Goal: Information Seeking & Learning: Check status

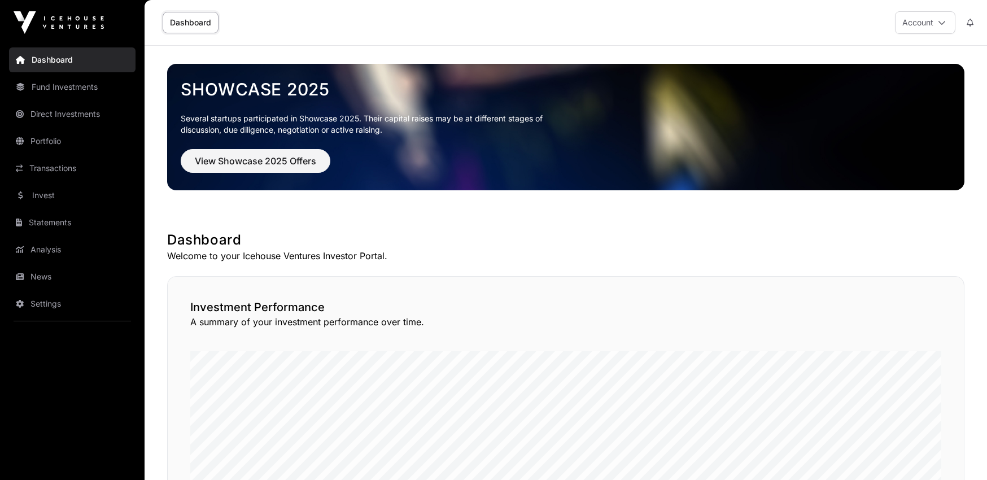
click at [94, 104] on link "Direct Investments" at bounding box center [72, 114] width 126 height 25
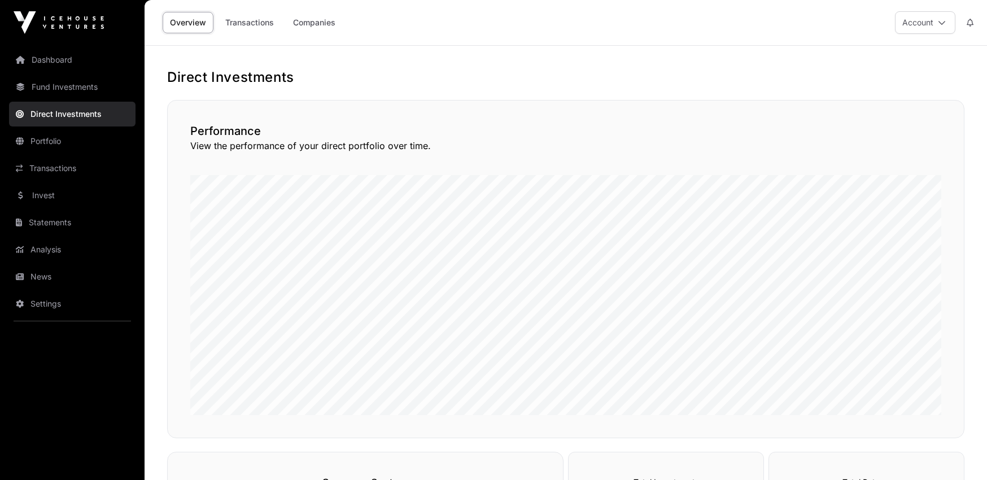
click at [328, 26] on link "Companies" at bounding box center [314, 22] width 57 height 21
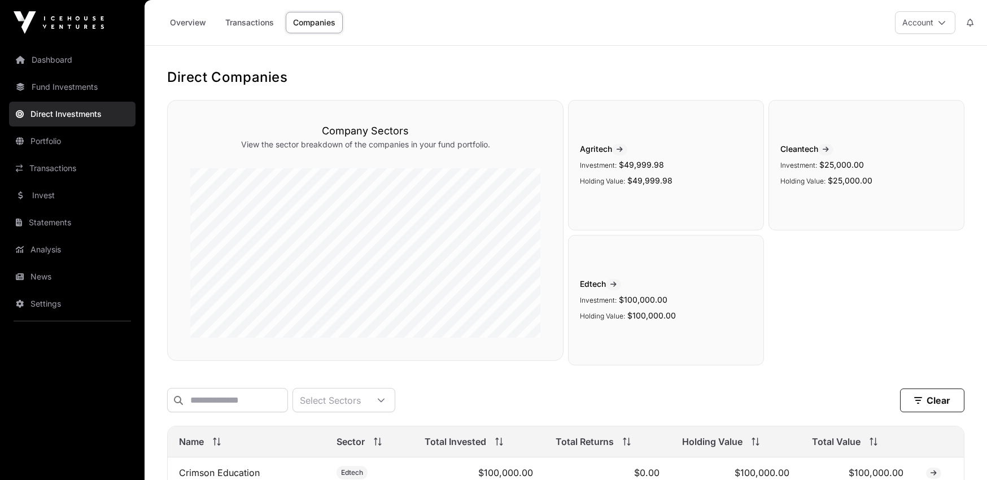
click at [59, 89] on link "Fund Investments" at bounding box center [72, 87] width 126 height 25
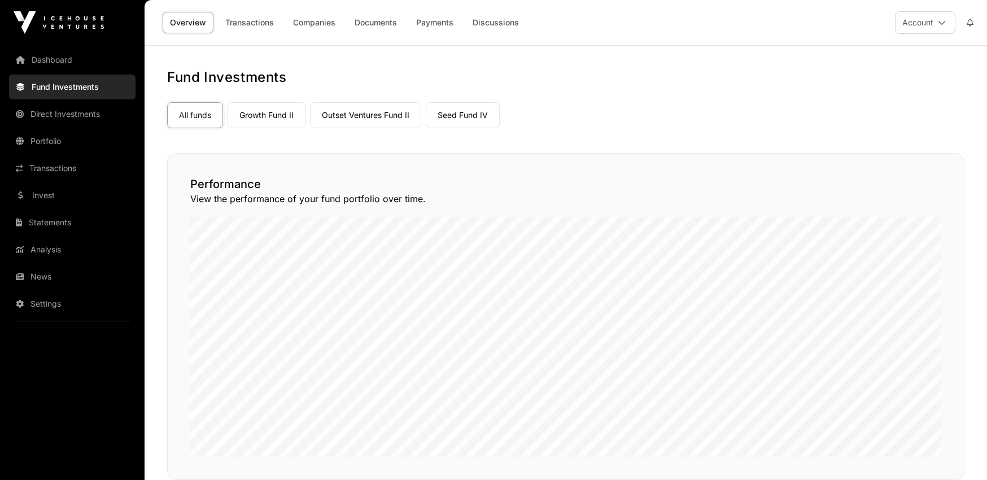
click at [239, 112] on link "Growth Fund II" at bounding box center [267, 115] width 78 height 26
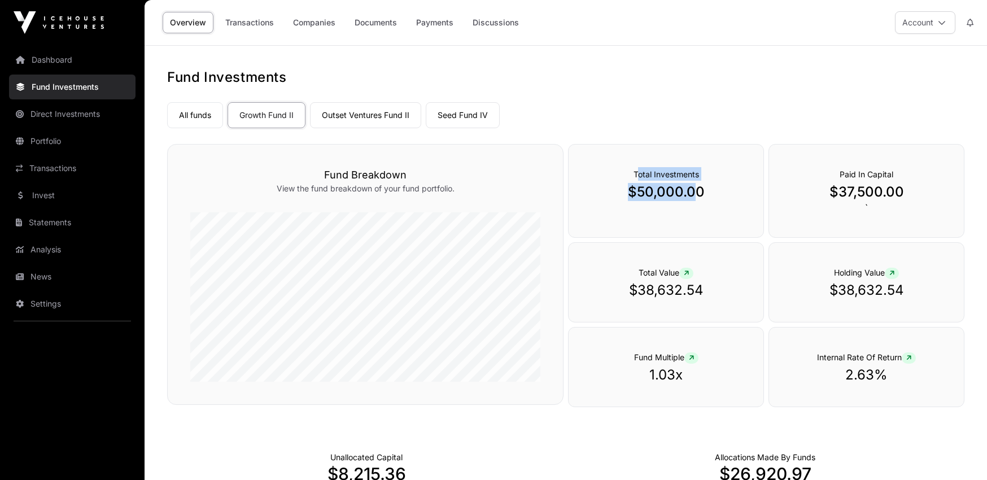
drag, startPoint x: 639, startPoint y: 175, endPoint x: 697, endPoint y: 189, distance: 59.7
click at [697, 189] on div "Total Investments $50,000.00" at bounding box center [666, 191] width 196 height 94
click at [839, 198] on p "$37,500.00" at bounding box center [866, 192] width 150 height 18
drag, startPoint x: 840, startPoint y: 175, endPoint x: 902, endPoint y: 197, distance: 65.9
click at [902, 197] on div "Paid In Capital $37,500.00 `" at bounding box center [866, 191] width 196 height 94
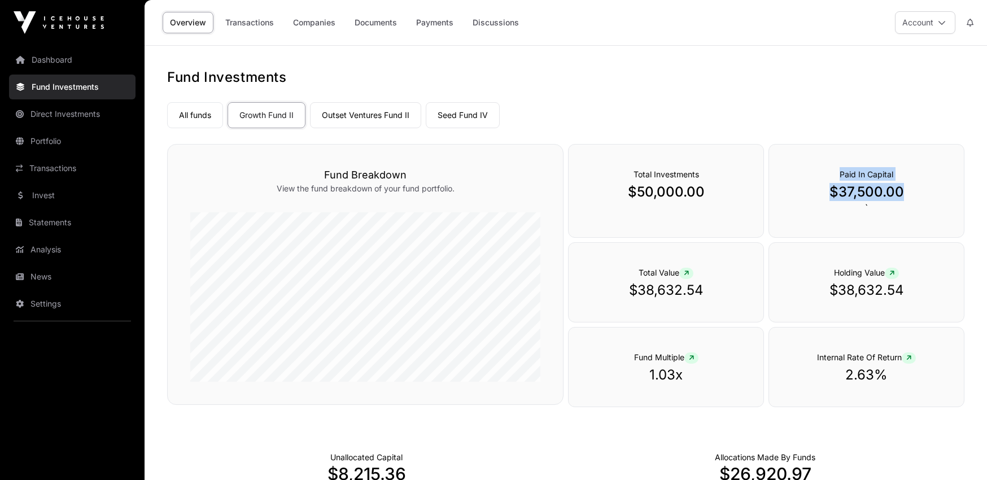
click at [338, 124] on link "Outset Ventures Fund II" at bounding box center [365, 115] width 111 height 26
click at [460, 120] on link "Seed Fund IV" at bounding box center [463, 115] width 74 height 26
click at [57, 64] on link "Dashboard" at bounding box center [72, 59] width 126 height 25
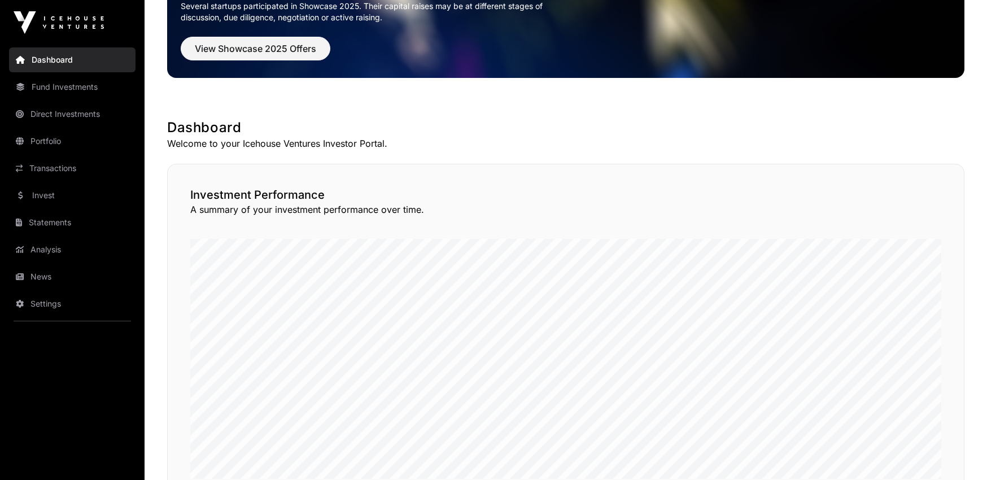
scroll to position [113, 0]
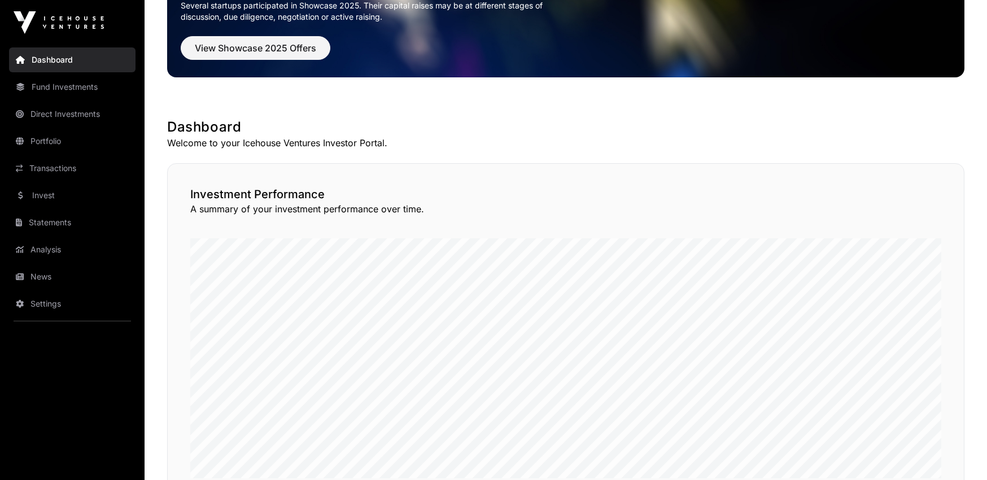
click at [30, 221] on link "Statements" at bounding box center [72, 222] width 126 height 25
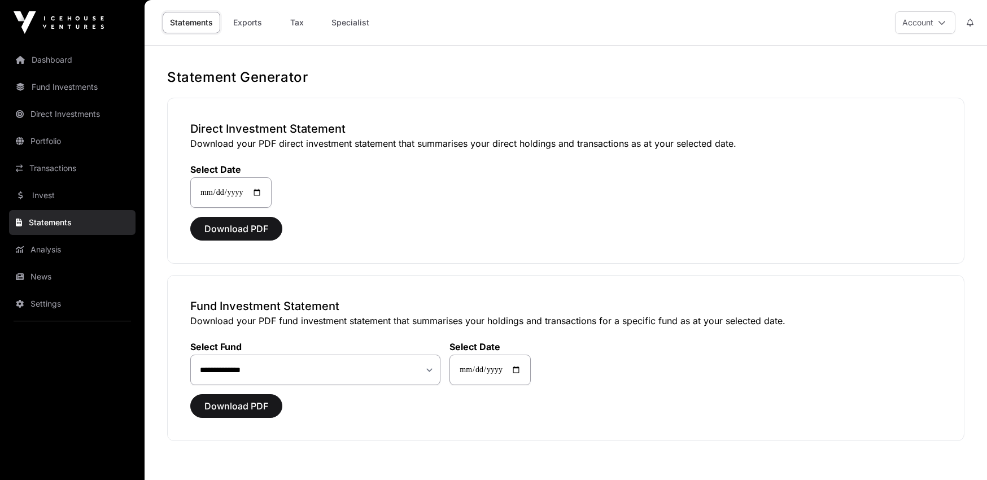
click at [62, 242] on link "Analysis" at bounding box center [72, 249] width 126 height 25
